Goal: Task Accomplishment & Management: Use online tool/utility

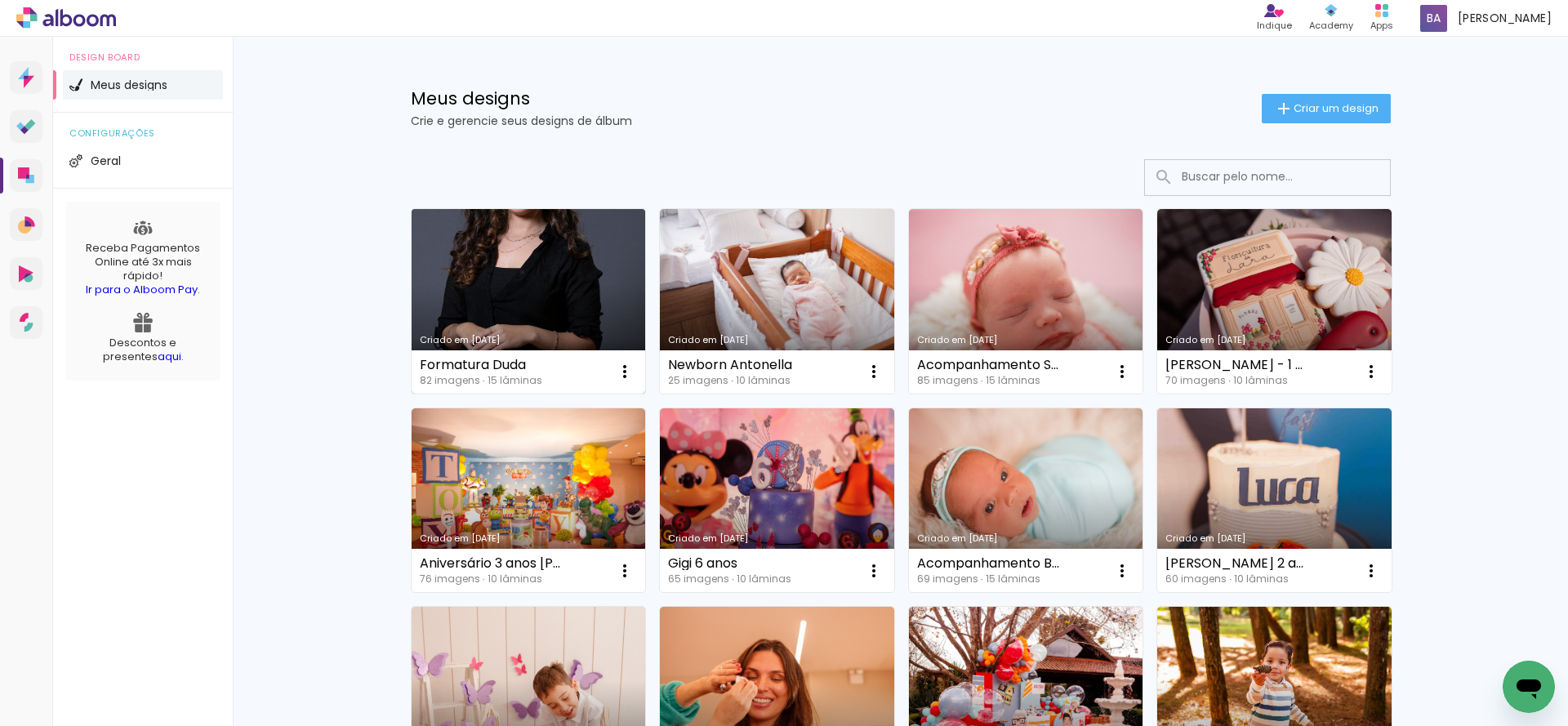
click at [543, 300] on link "Criado em [DATE]" at bounding box center [529, 302] width 234 height 184
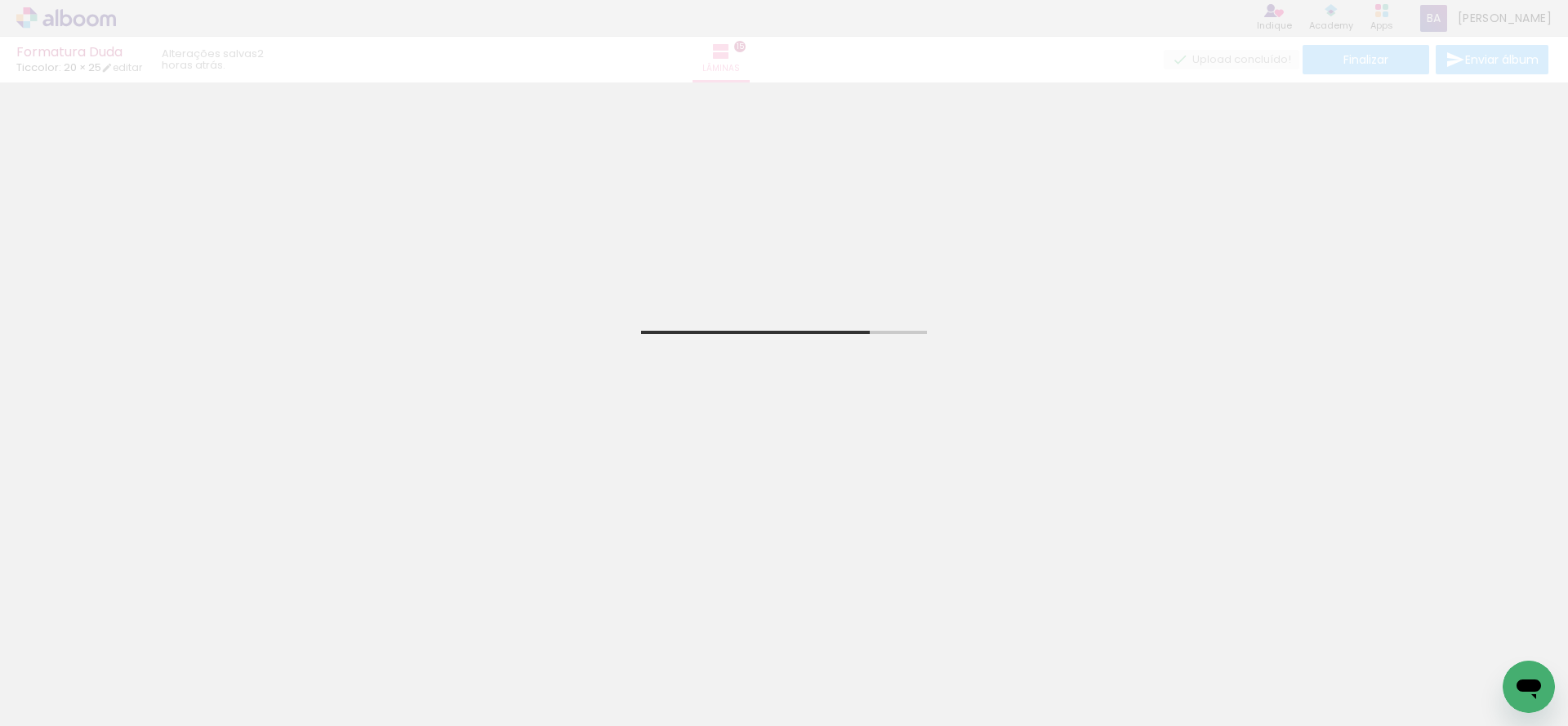
click at [77, 672] on input "Todas as fotos" at bounding box center [45, 676] width 62 height 14
click at [0, 0] on div at bounding box center [0, 0] width 0 height 0
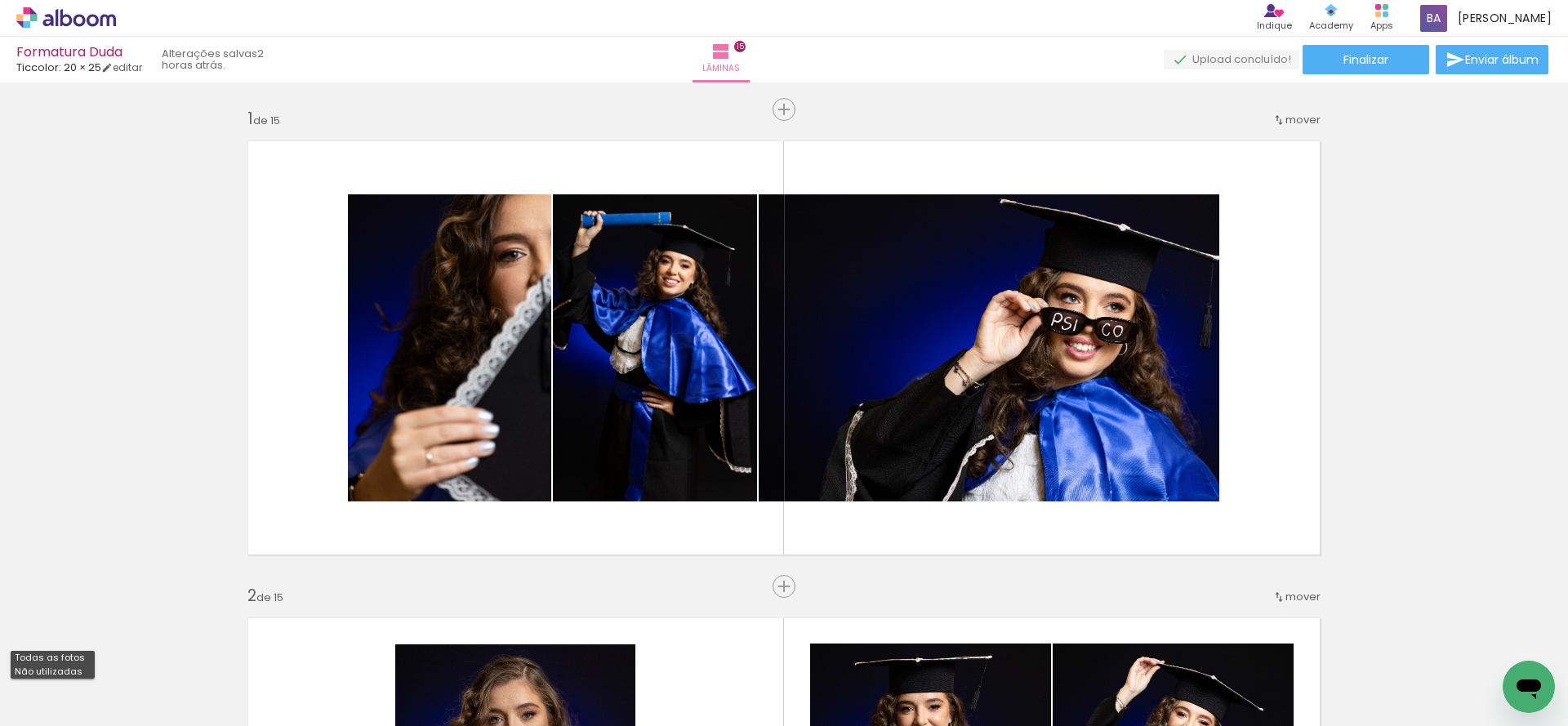
click at [0, 0] on paper-item "Não utilizadas" at bounding box center [0, 0] width 0 height 0
type input "Não utilizadas"
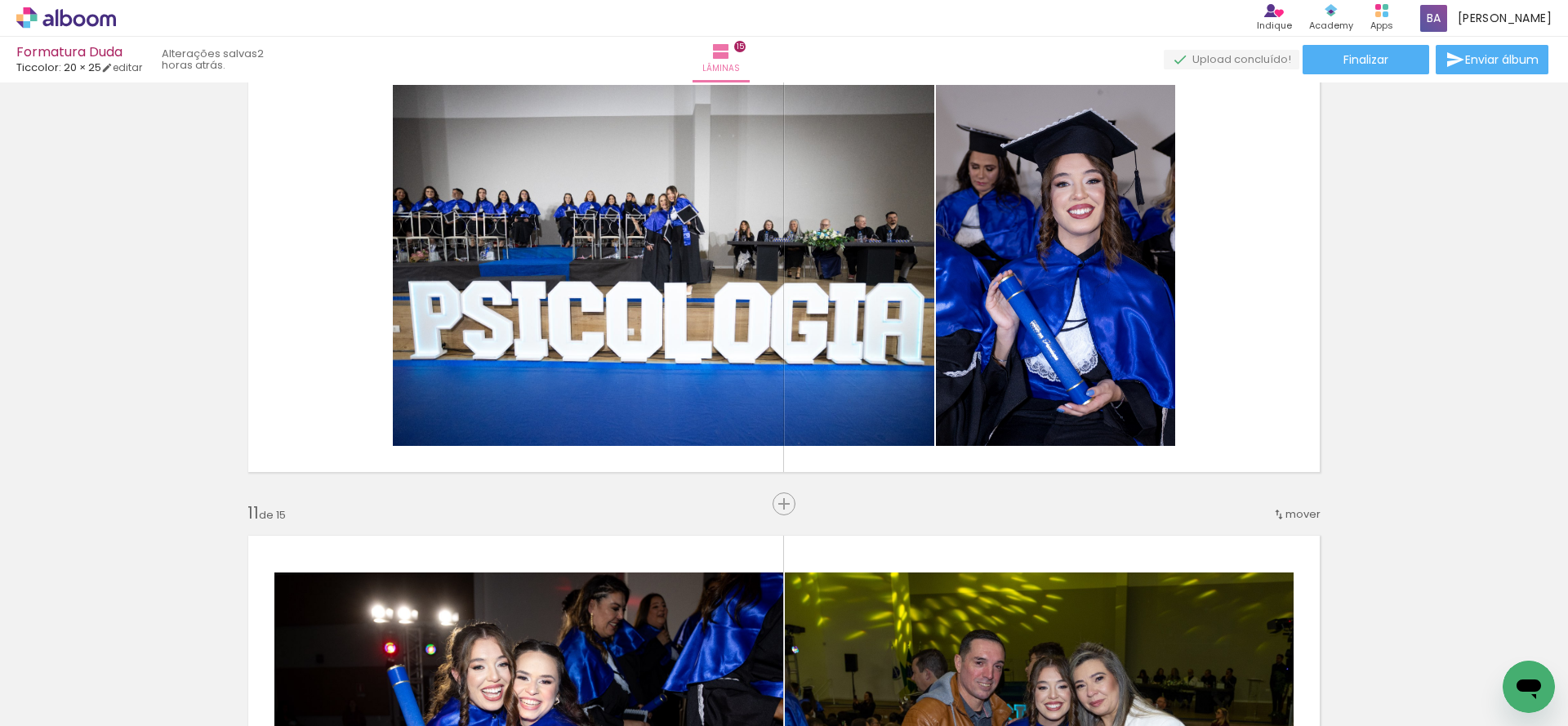
scroll to position [4338, 0]
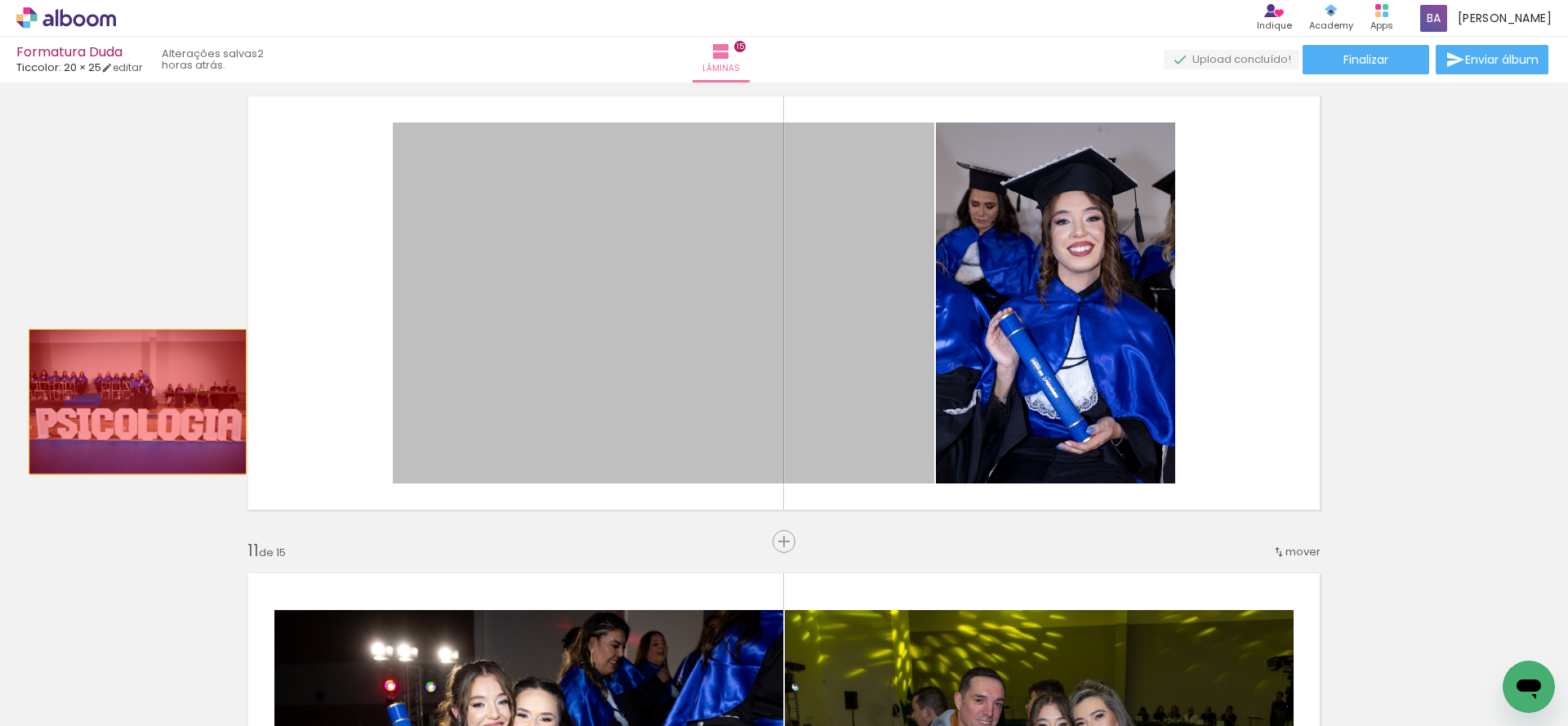
drag, startPoint x: 576, startPoint y: 362, endPoint x: 132, endPoint y: 402, distance: 445.8
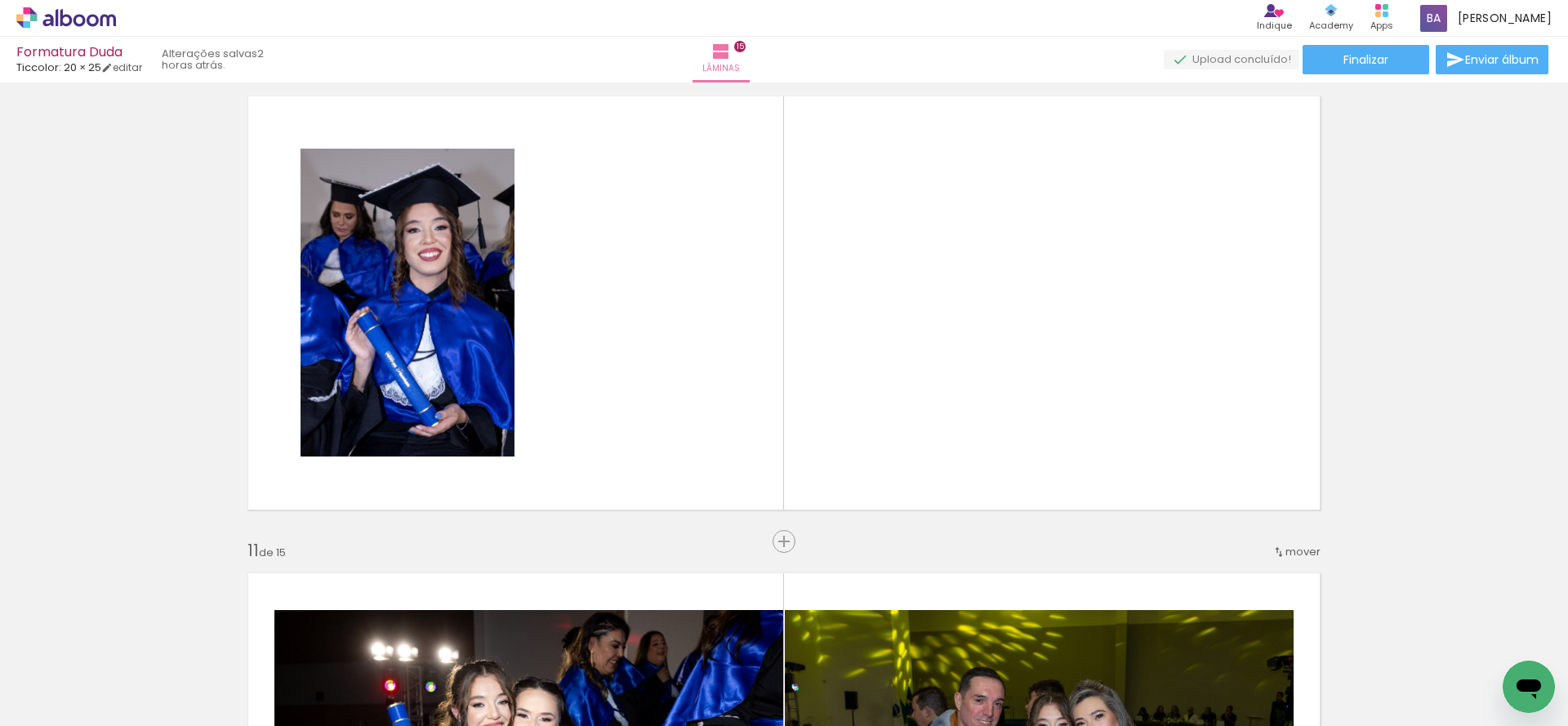
scroll to position [0, 932]
click at [1358, 680] on div at bounding box center [1336, 672] width 81 height 54
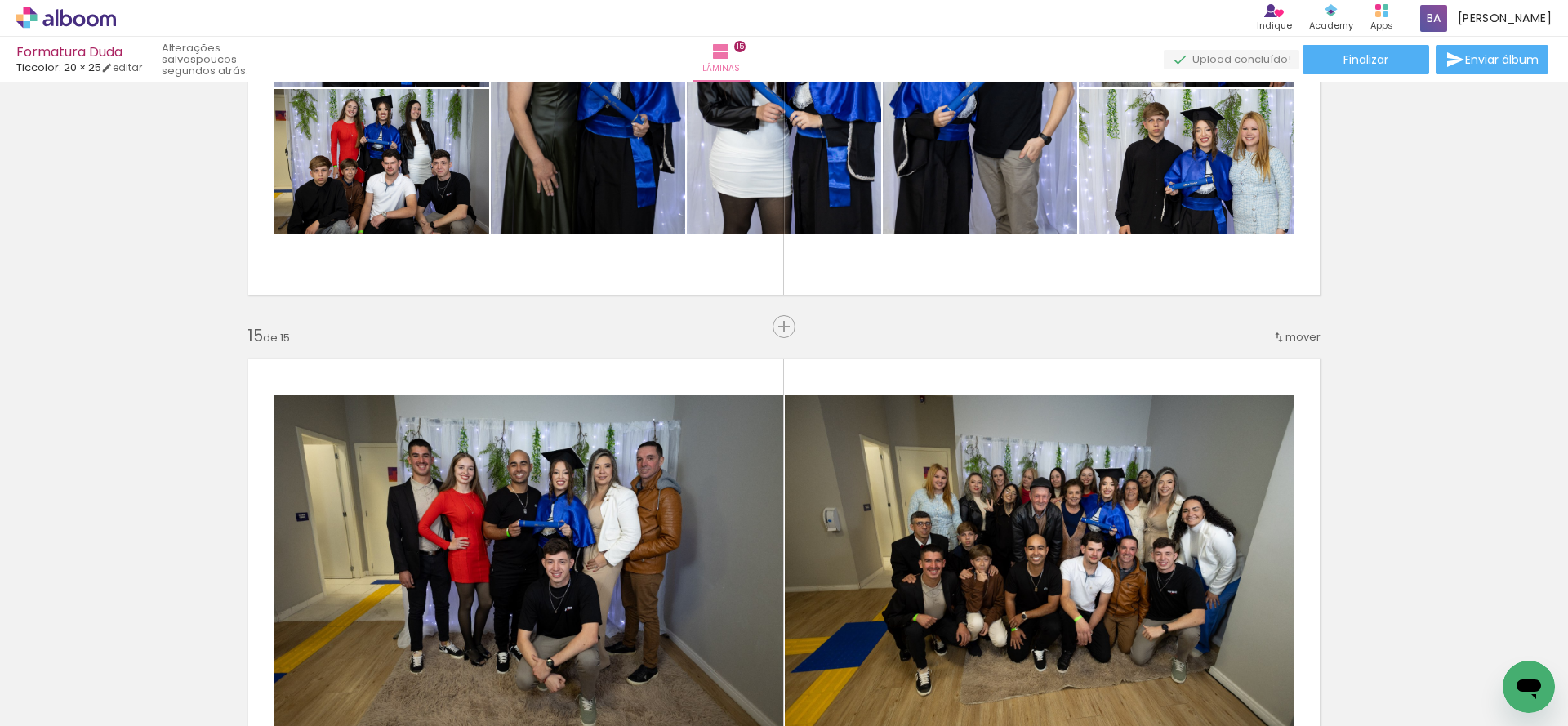
scroll to position [6709, 0]
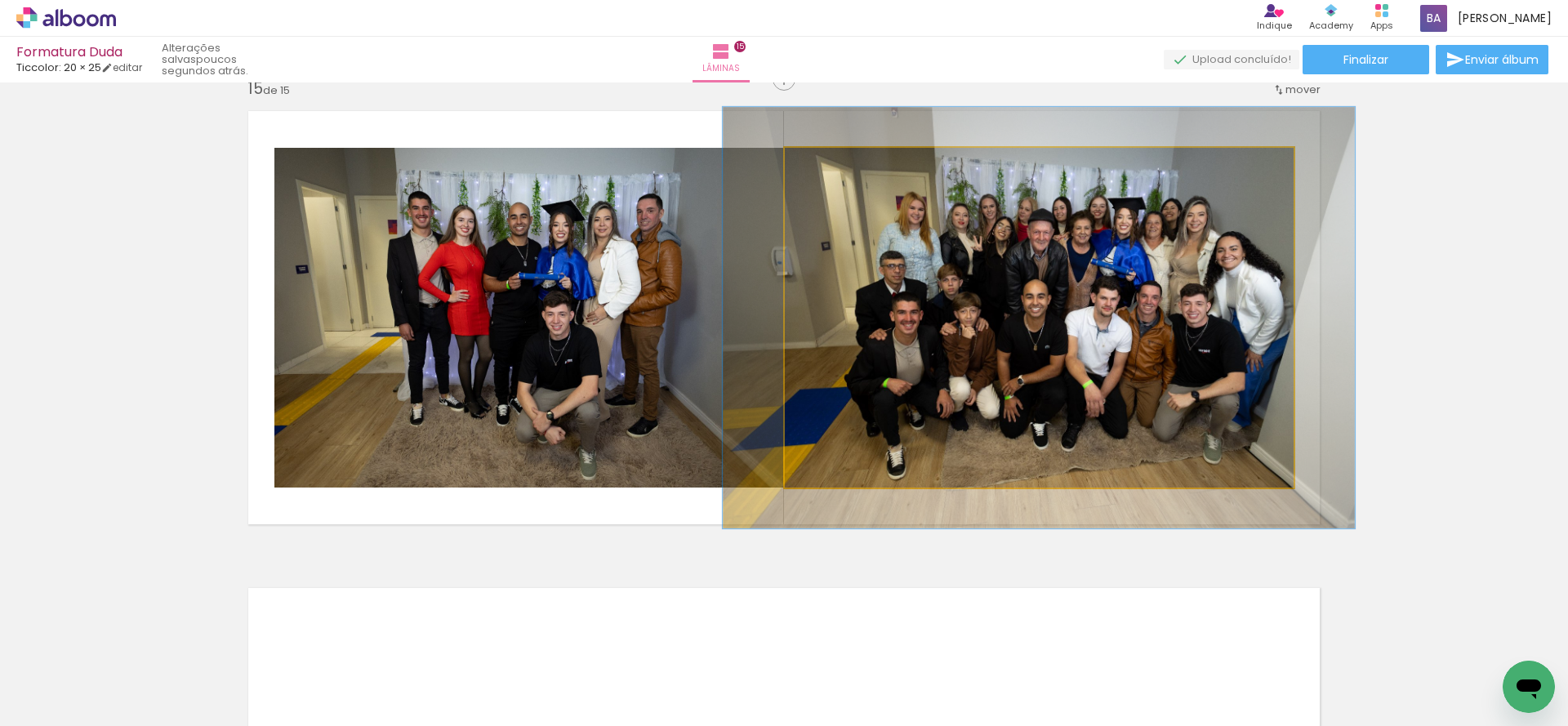
drag, startPoint x: 822, startPoint y: 170, endPoint x: 843, endPoint y: 177, distance: 22.1
type paper-slider "130"
click at [838, 170] on div at bounding box center [837, 165] width 26 height 26
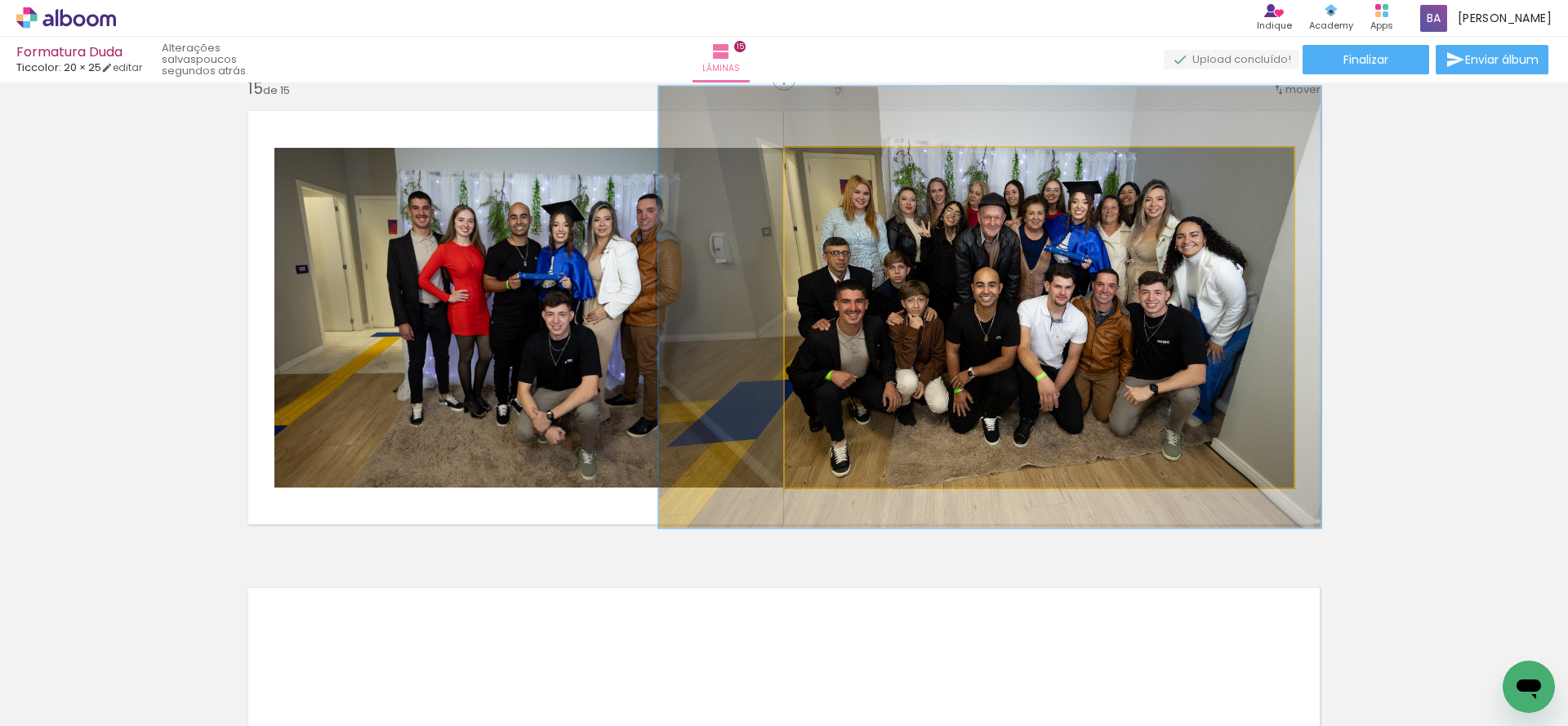
drag, startPoint x: 1112, startPoint y: 292, endPoint x: 1063, endPoint y: 281, distance: 50.2
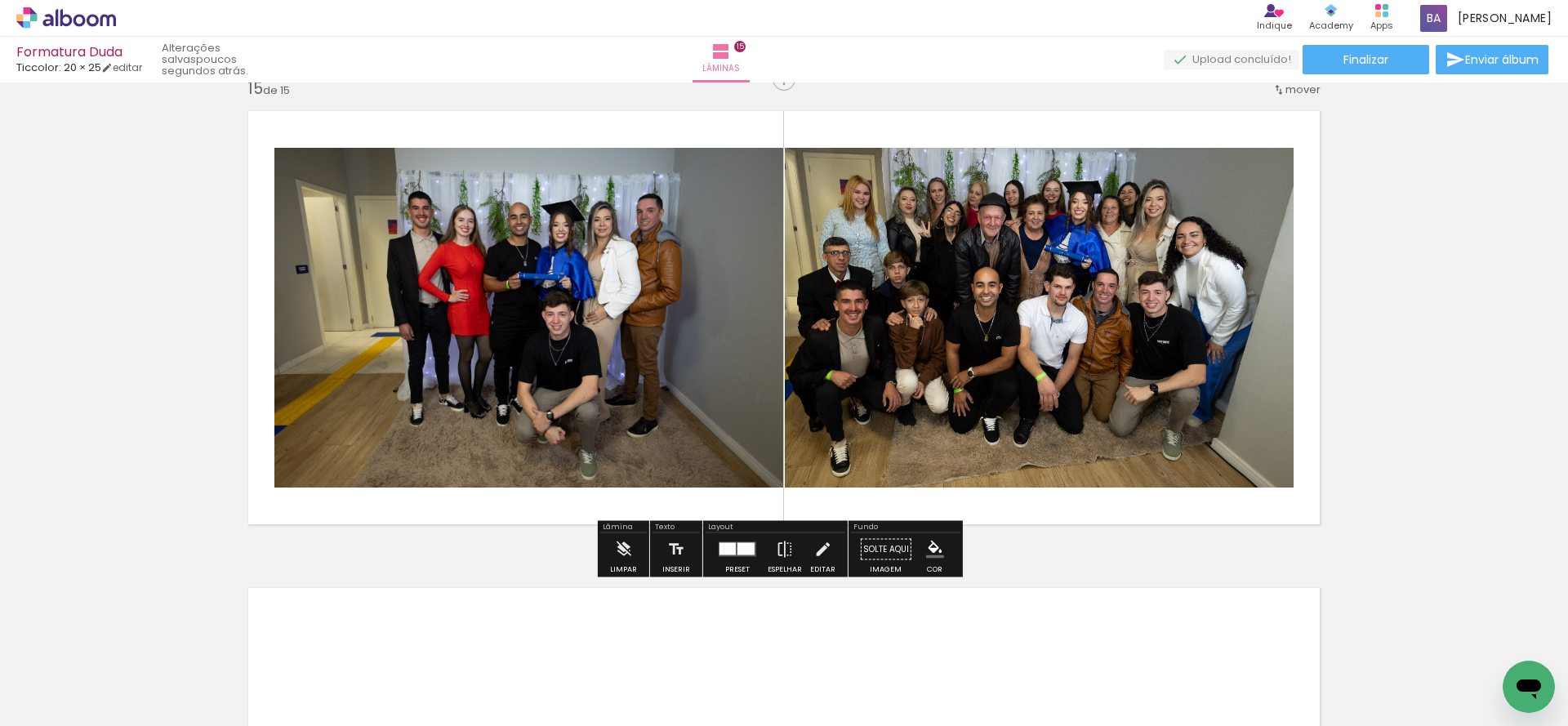
click at [604, 353] on quentale-photo at bounding box center [529, 317] width 509 height 339
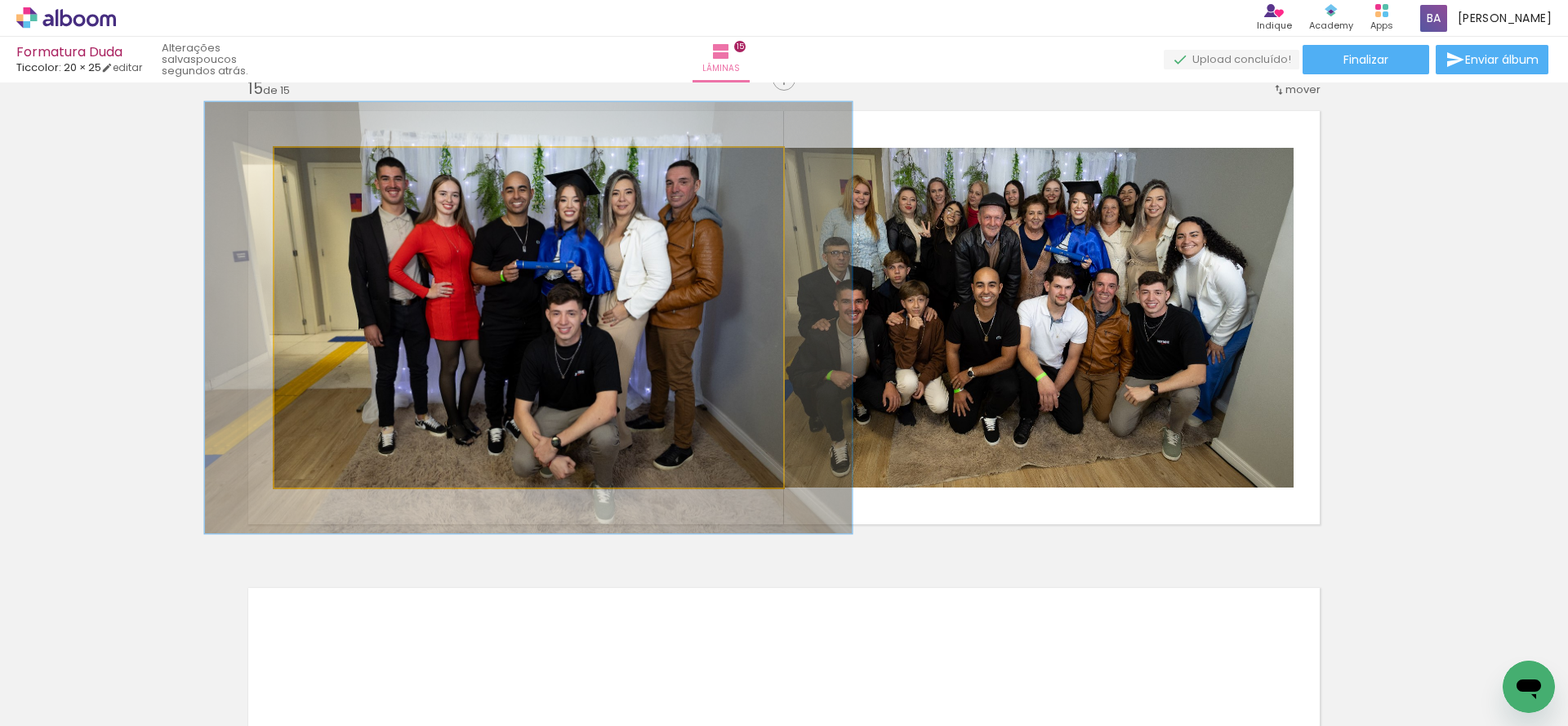
drag, startPoint x: 303, startPoint y: 164, endPoint x: 317, endPoint y: 173, distance: 16.6
type paper-slider "127"
click at [317, 173] on div at bounding box center [328, 165] width 26 height 26
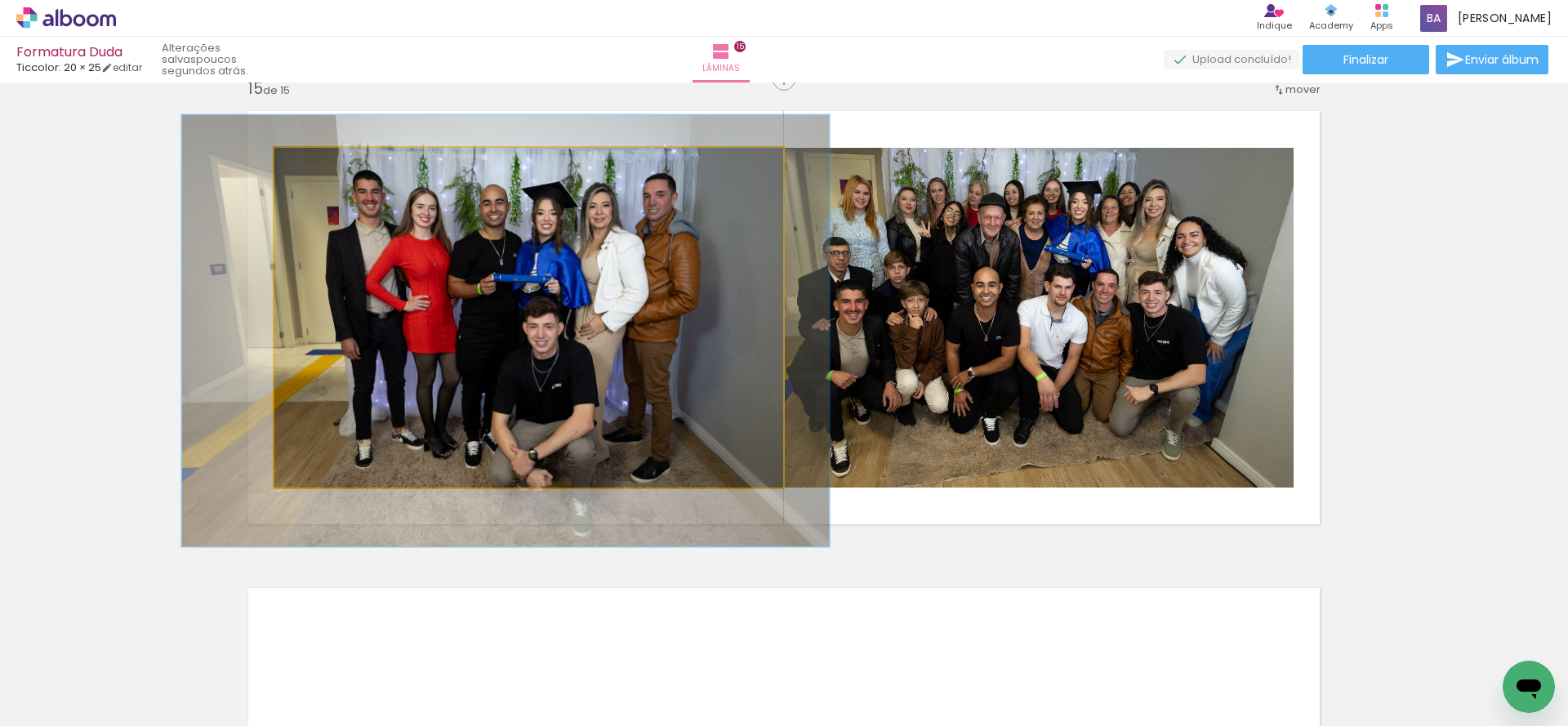
drag, startPoint x: 475, startPoint y: 289, endPoint x: 452, endPoint y: 303, distance: 26.9
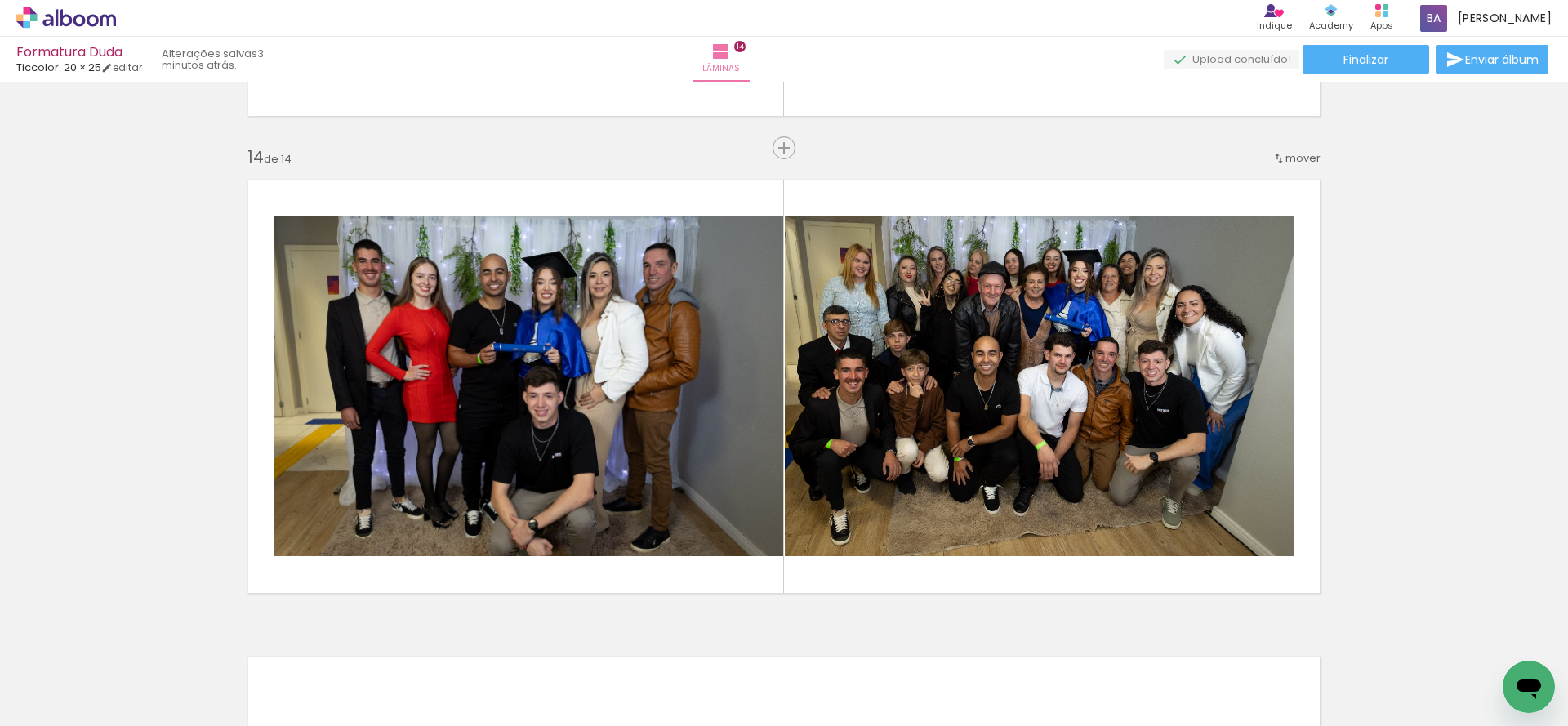
scroll to position [0, 932]
click at [28, 11] on icon at bounding box center [28, 11] width 7 height 7
